Goal: Find specific page/section: Find specific page/section

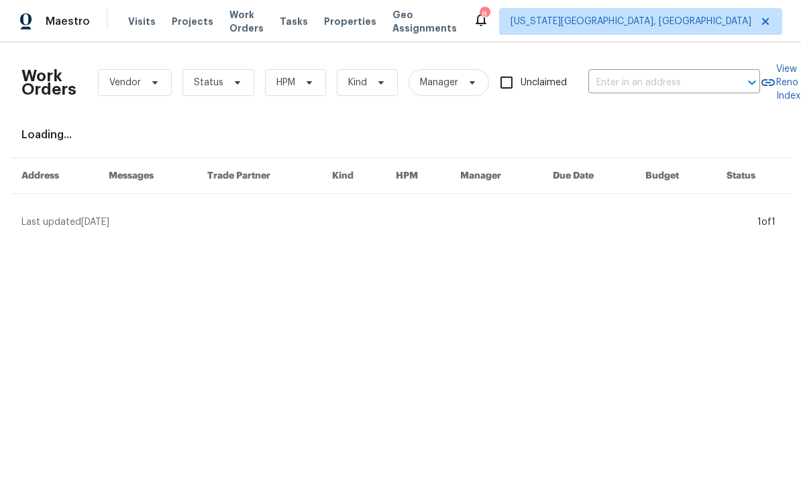
click at [360, 35] on div "Maestro Visits Projects Work Orders Tasks Properties Geo Assignments 8 [US_STAT…" at bounding box center [400, 21] width 801 height 42
click at [376, 21] on span "Properties" at bounding box center [350, 21] width 52 height 13
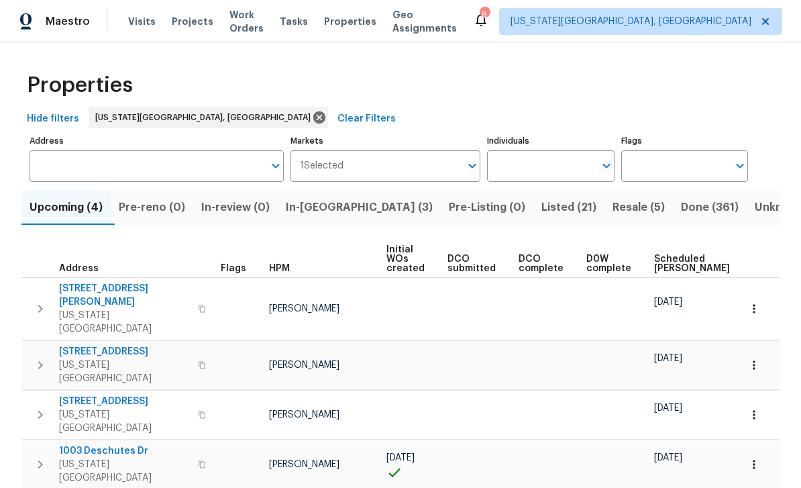
click at [344, 207] on span "In-[GEOGRAPHIC_DATA] (3)" at bounding box center [359, 207] width 147 height 19
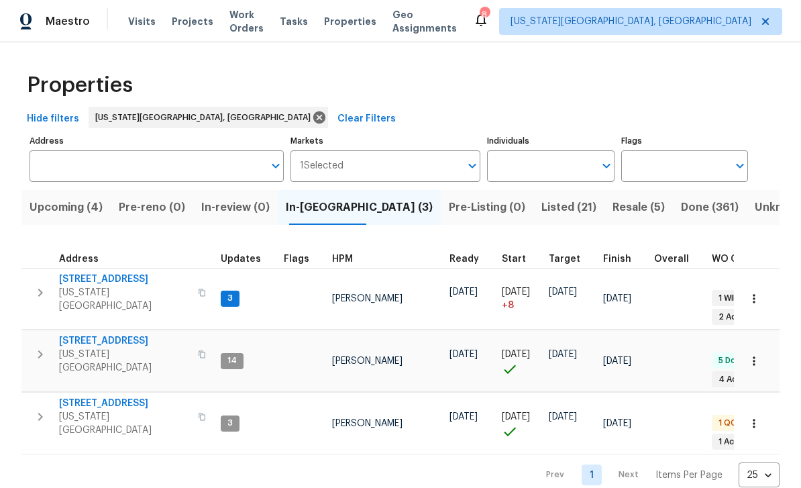
click at [127, 397] on span "[STREET_ADDRESS]" at bounding box center [124, 403] width 131 height 13
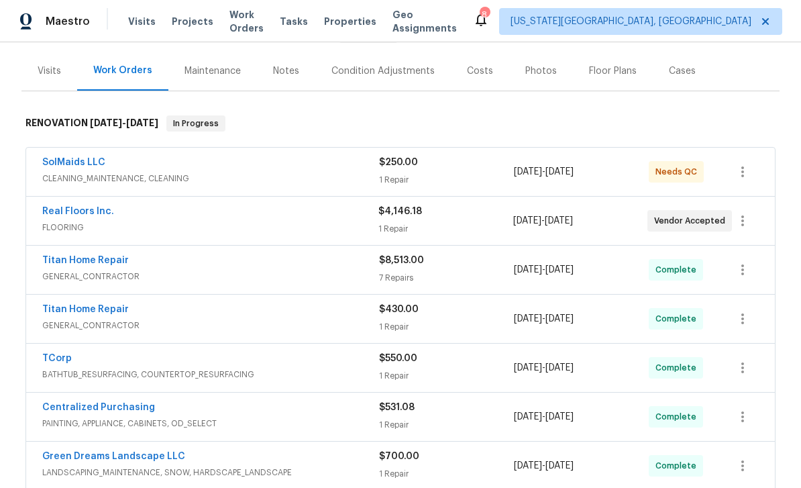
scroll to position [177, 0]
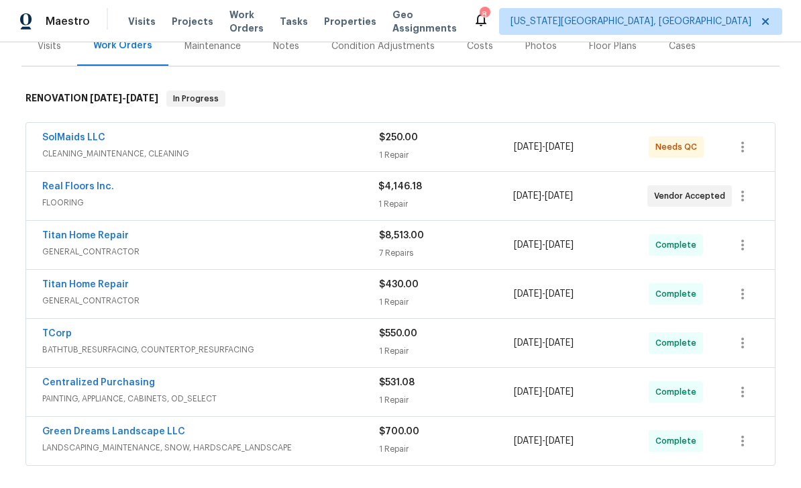
click at [185, 239] on div "Titan Home Repair" at bounding box center [210, 237] width 337 height 16
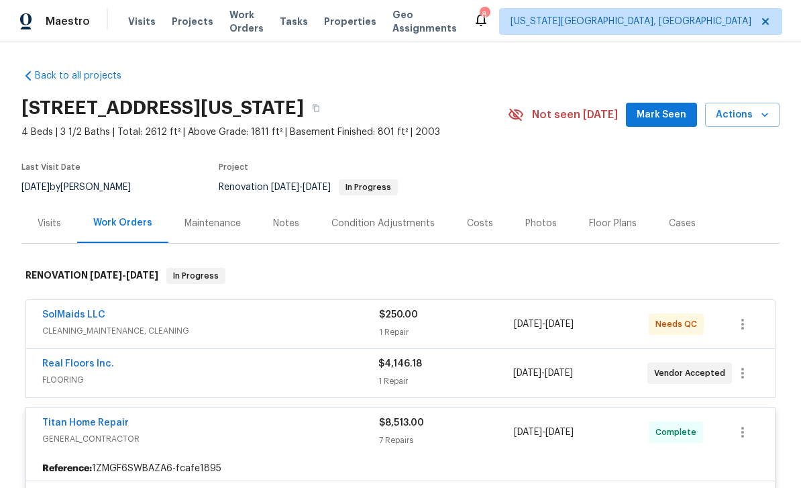
scroll to position [0, 0]
click at [601, 224] on div "Floor Plans" at bounding box center [613, 223] width 48 height 13
